Goal: Information Seeking & Learning: Find specific fact

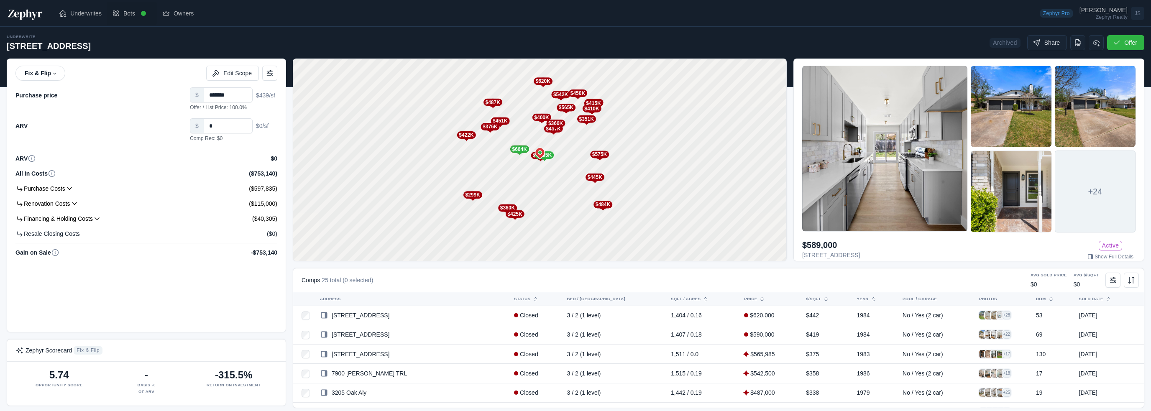
click at [113, 16] on icon at bounding box center [116, 13] width 8 height 8
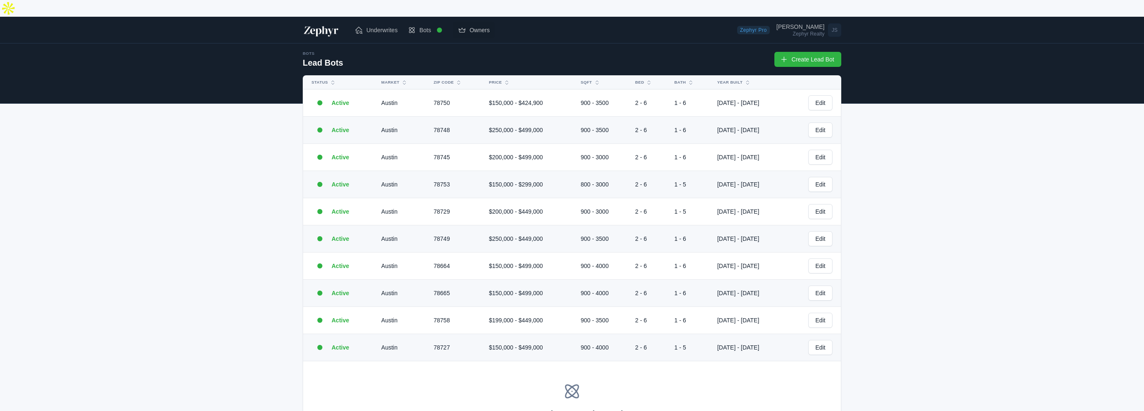
click at [475, 26] on span "Owners" at bounding box center [480, 30] width 20 height 8
click at [477, 26] on span "Owners" at bounding box center [480, 30] width 20 height 8
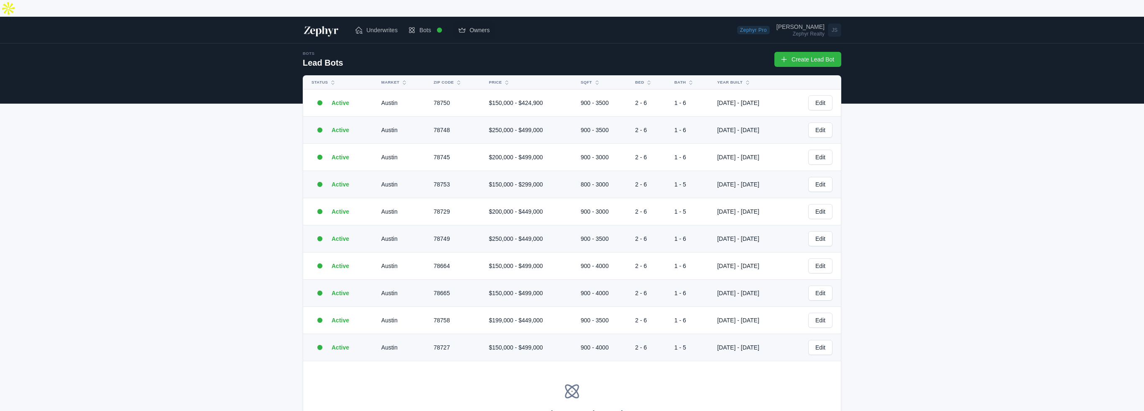
click at [479, 26] on span "Owners" at bounding box center [480, 30] width 20 height 8
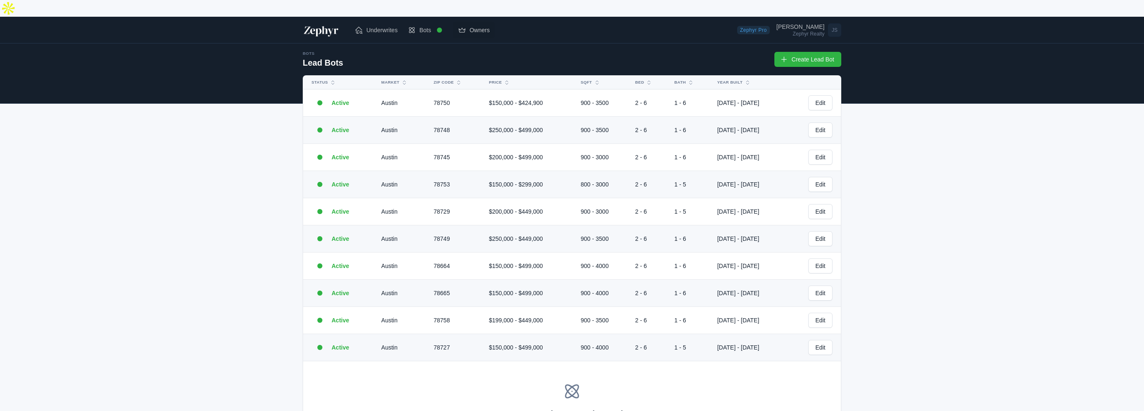
click at [479, 26] on span "Owners" at bounding box center [480, 30] width 20 height 8
click at [477, 26] on span "Owners" at bounding box center [480, 30] width 20 height 8
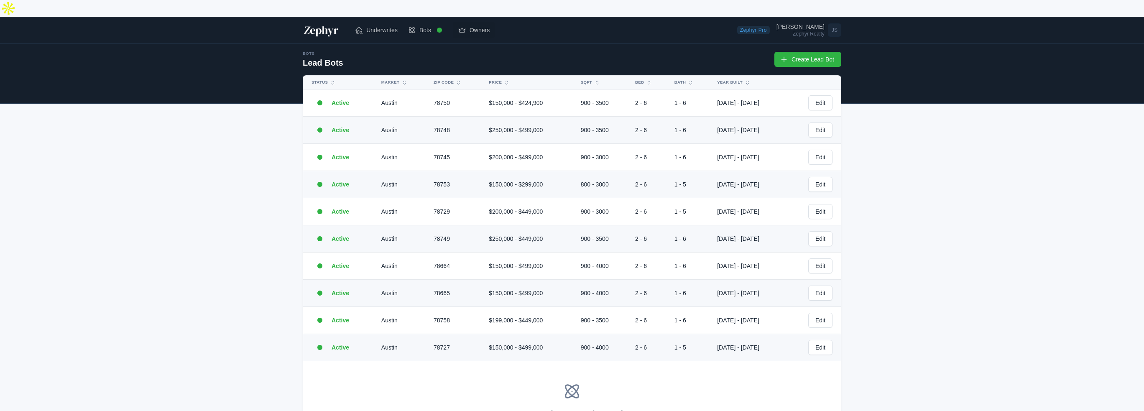
click at [477, 26] on span "Owners" at bounding box center [480, 30] width 20 height 8
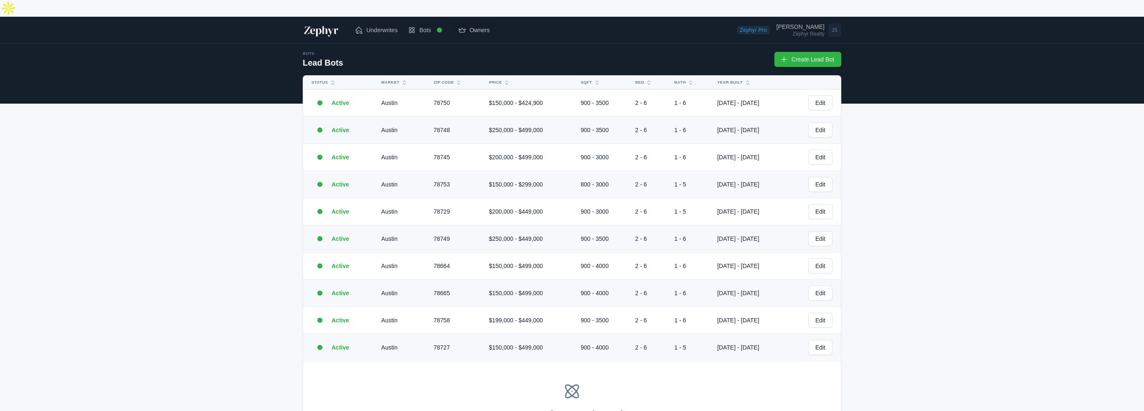
click at [477, 26] on span "Owners" at bounding box center [480, 30] width 20 height 8
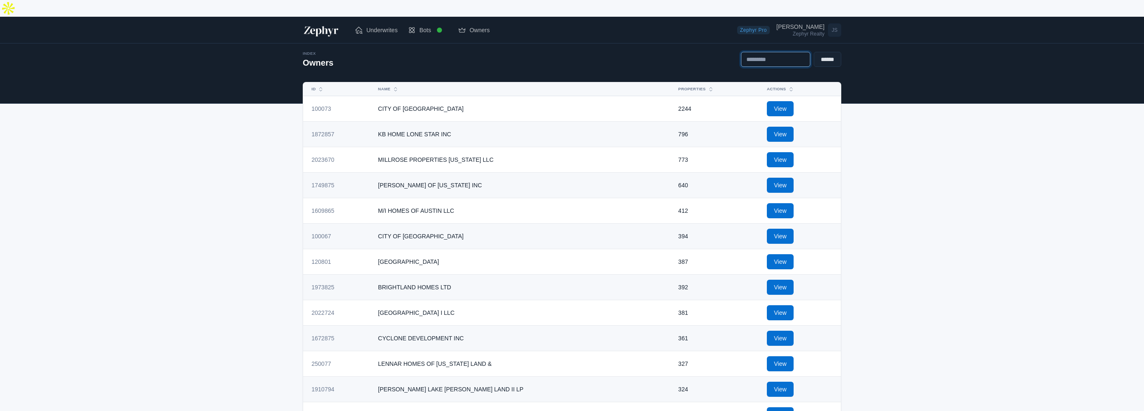
click at [759, 52] on input "text" at bounding box center [775, 59] width 69 height 15
type input "**********"
click at [814, 52] on input "******" at bounding box center [828, 59] width 28 height 15
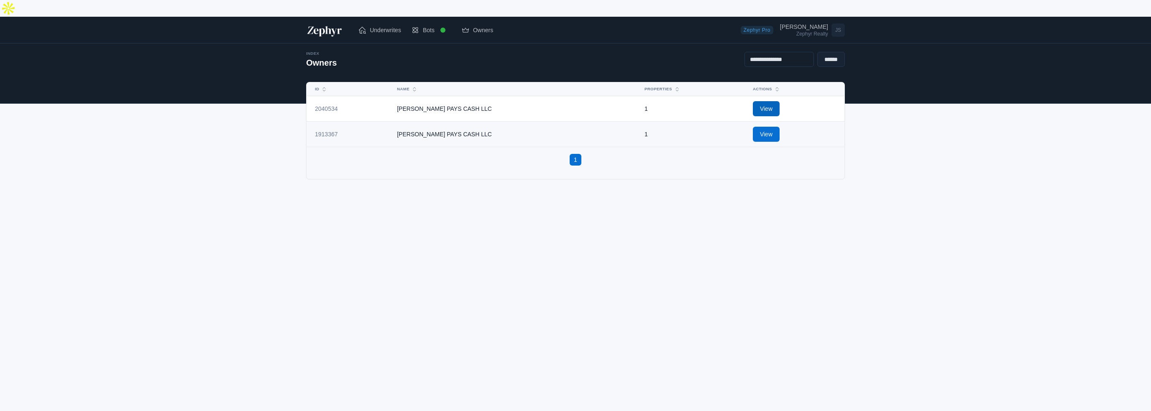
click at [753, 101] on link "View" at bounding box center [766, 108] width 27 height 15
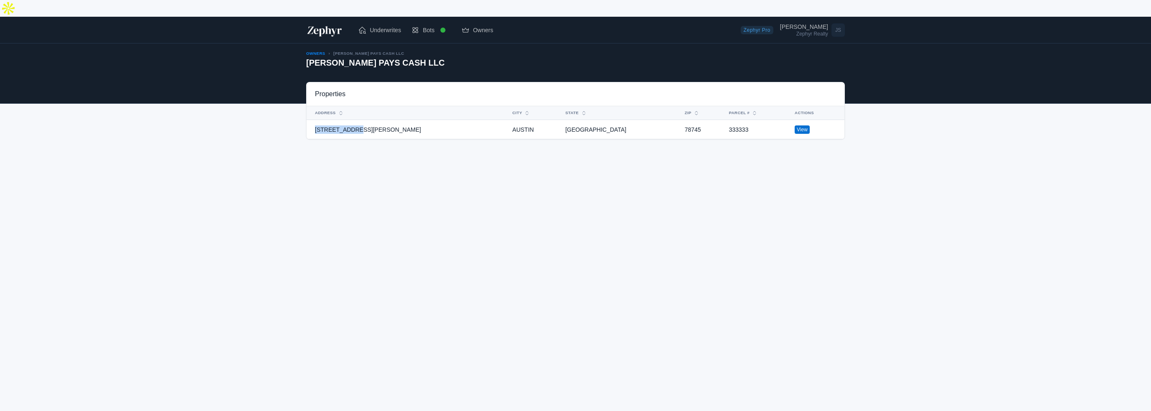
drag, startPoint x: 313, startPoint y: 113, endPoint x: 363, endPoint y: 107, distance: 50.9
click at [363, 120] on td "[STREET_ADDRESS][PERSON_NAME]" at bounding box center [407, 129] width 201 height 19
copy td "[STREET_ADDRESS][PERSON_NAME]"
click at [795, 125] on link "View" at bounding box center [802, 129] width 15 height 8
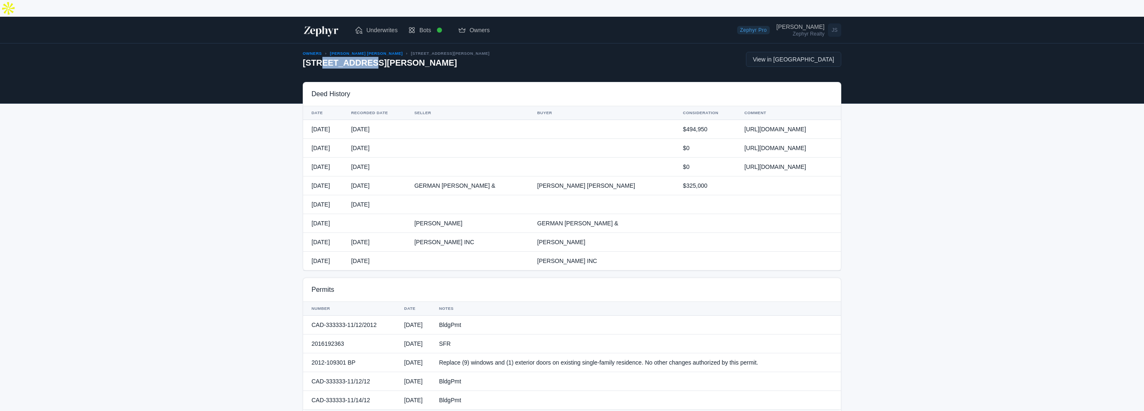
drag, startPoint x: 373, startPoint y: 46, endPoint x: 310, endPoint y: 46, distance: 62.7
click at [313, 57] on h2 "[STREET_ADDRESS][PERSON_NAME]" at bounding box center [396, 63] width 187 height 12
click at [305, 57] on h2 "[STREET_ADDRESS][PERSON_NAME]" at bounding box center [396, 63] width 187 height 12
drag, startPoint x: 303, startPoint y: 46, endPoint x: 362, endPoint y: 45, distance: 59.0
click at [362, 57] on h2 "[STREET_ADDRESS][PERSON_NAME]" at bounding box center [396, 63] width 187 height 12
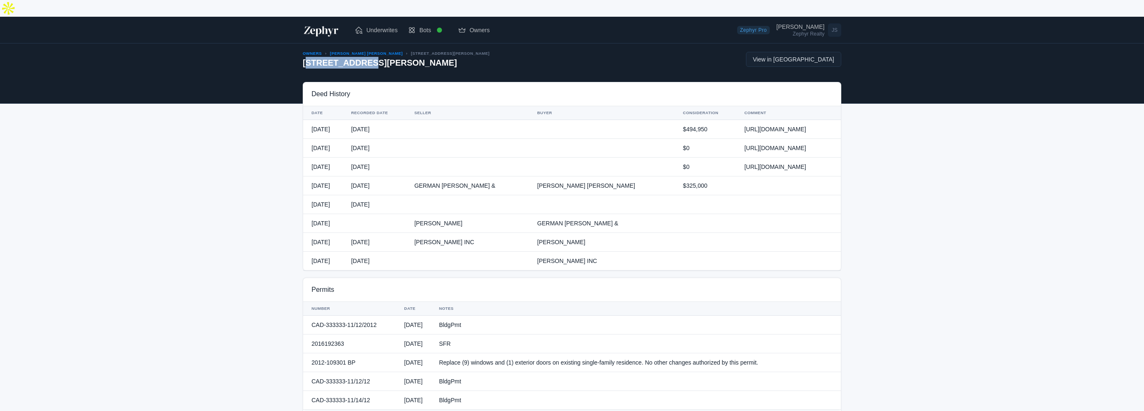
copy h2 "[STREET_ADDRESS][PERSON_NAME]"
